Goal: Navigation & Orientation: Find specific page/section

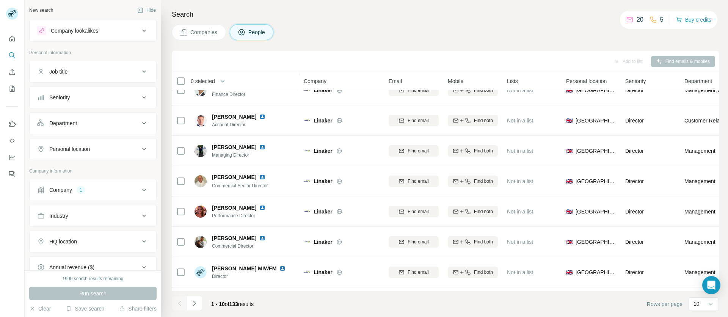
scroll to position [106, 0]
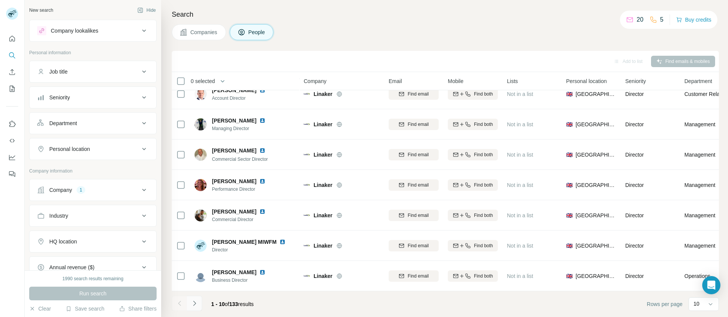
click at [195, 303] on icon "Navigate to next page" at bounding box center [194, 303] width 3 height 5
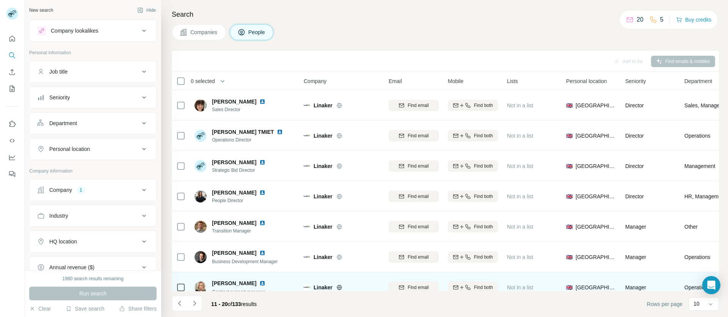
scroll to position [0, 0]
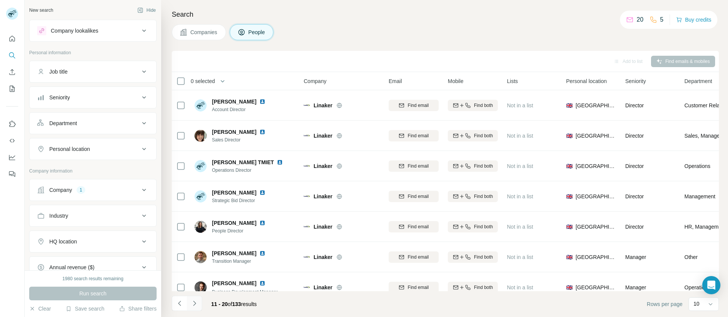
click at [196, 307] on icon "Navigate to next page" at bounding box center [195, 304] width 8 height 8
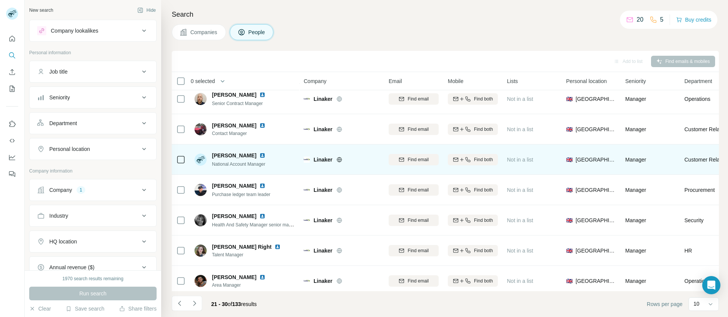
scroll to position [106, 0]
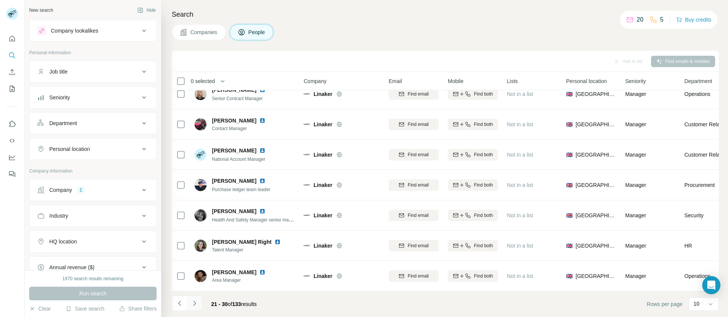
click at [194, 301] on icon "Navigate to next page" at bounding box center [195, 304] width 8 height 8
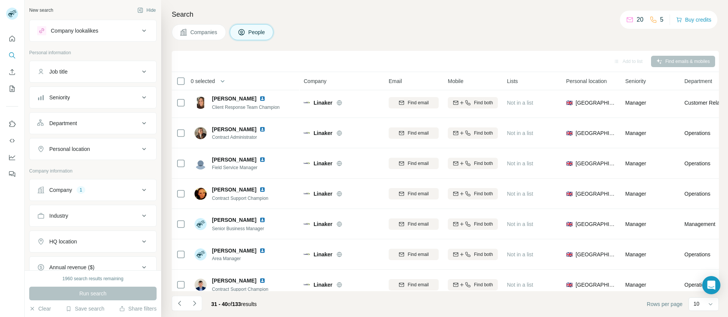
scroll to position [0, 0]
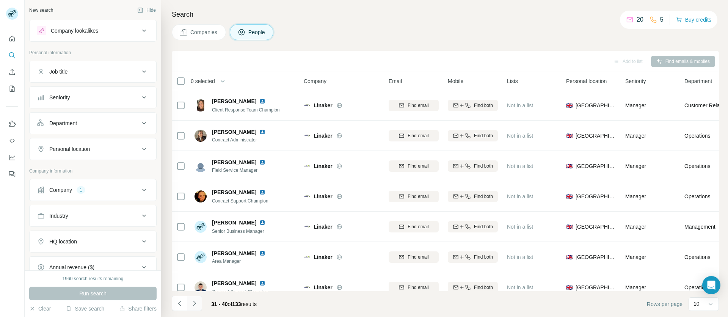
click at [195, 305] on icon "Navigate to next page" at bounding box center [195, 304] width 8 height 8
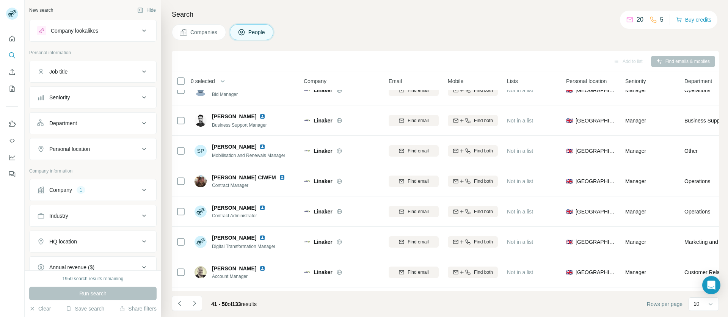
scroll to position [106, 0]
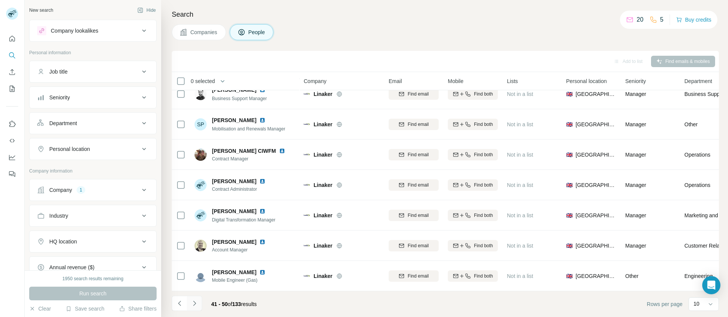
click at [195, 303] on icon "Navigate to next page" at bounding box center [194, 303] width 3 height 5
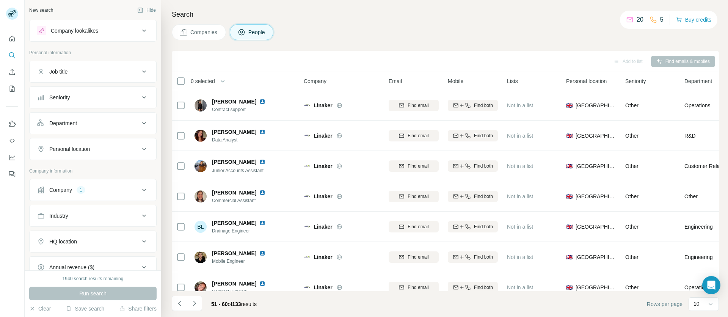
scroll to position [0, 0]
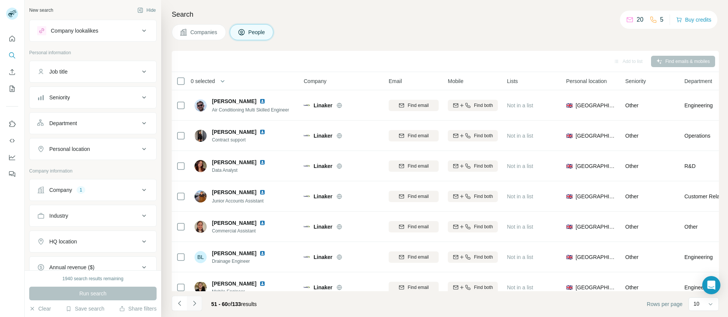
click at [197, 302] on icon "Navigate to next page" at bounding box center [195, 304] width 8 height 8
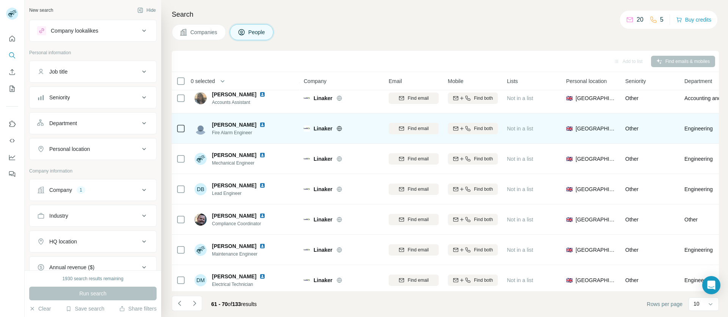
scroll to position [106, 0]
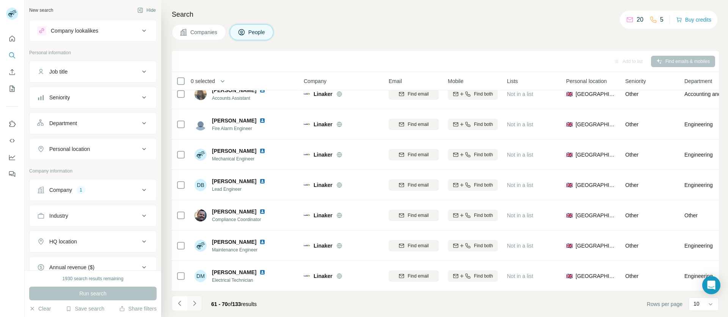
click at [196, 303] on icon "Navigate to next page" at bounding box center [194, 303] width 3 height 5
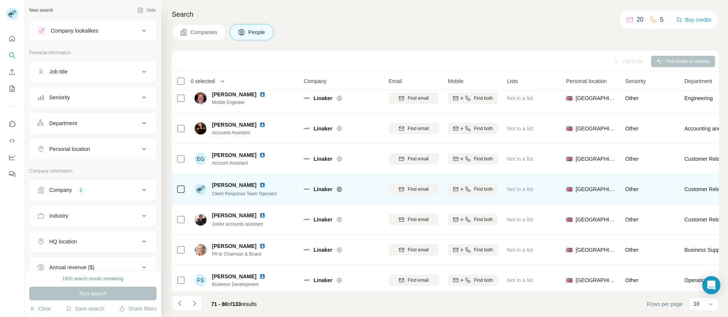
scroll to position [0, 0]
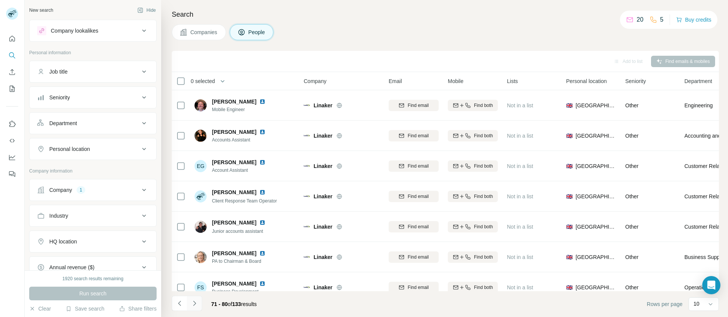
click at [197, 302] on icon "Navigate to next page" at bounding box center [195, 304] width 8 height 8
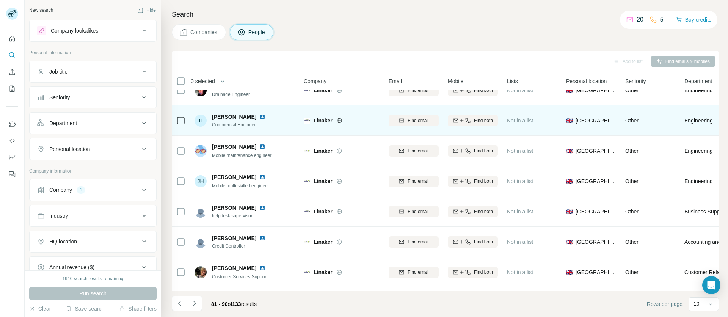
scroll to position [106, 0]
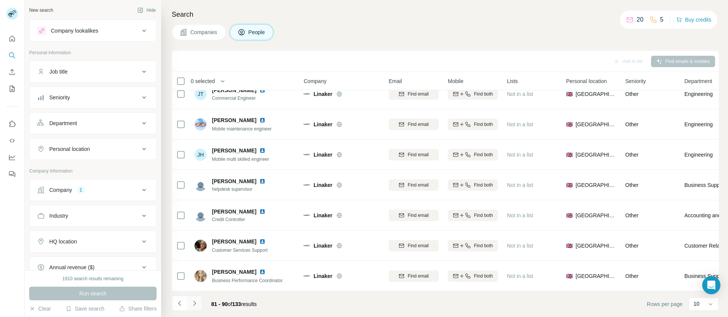
click at [195, 305] on icon "Navigate to next page" at bounding box center [195, 304] width 8 height 8
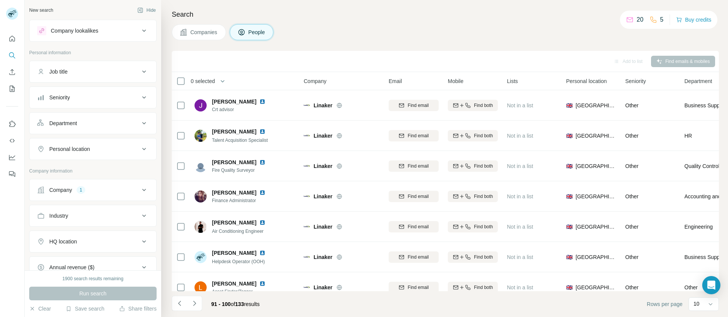
scroll to position [0, 0]
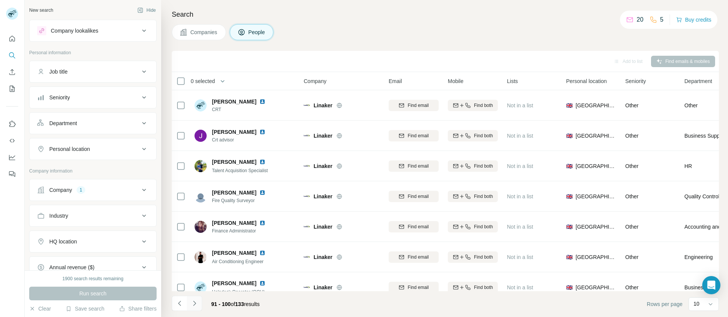
click at [197, 302] on icon "Navigate to next page" at bounding box center [195, 304] width 8 height 8
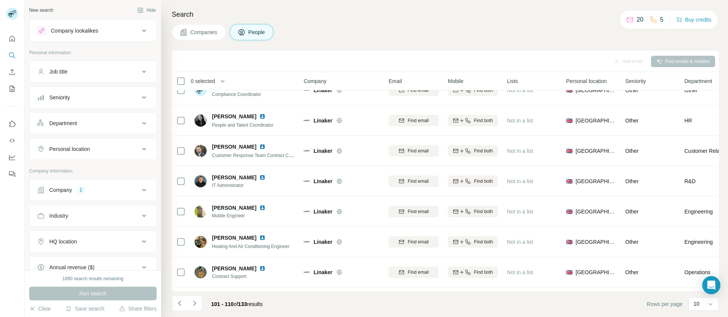
scroll to position [106, 0]
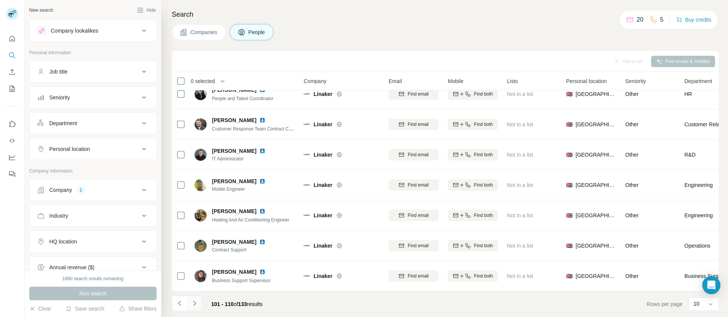
click at [198, 302] on icon "Navigate to next page" at bounding box center [195, 304] width 8 height 8
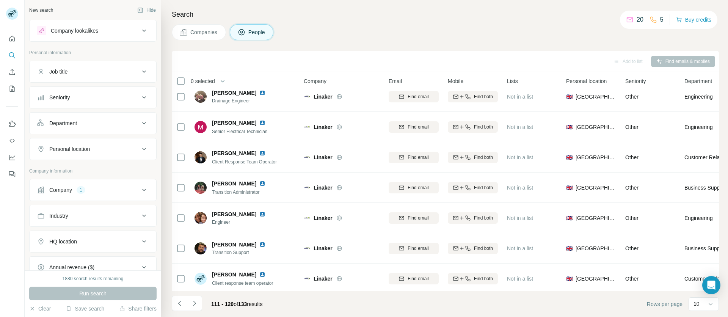
scroll to position [0, 0]
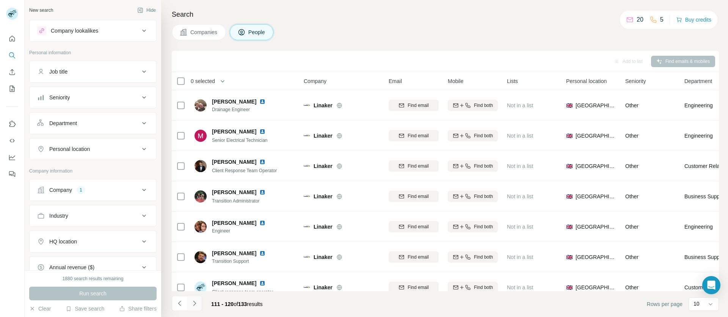
click at [194, 305] on icon "Navigate to next page" at bounding box center [194, 303] width 3 height 5
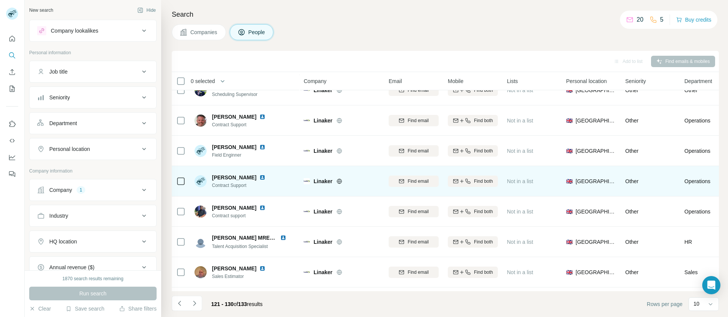
scroll to position [106, 0]
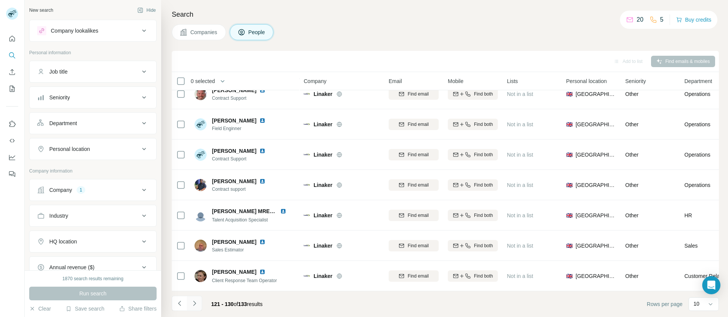
click at [196, 305] on icon "Navigate to next page" at bounding box center [195, 304] width 8 height 8
